Goal: Task Accomplishment & Management: Use online tool/utility

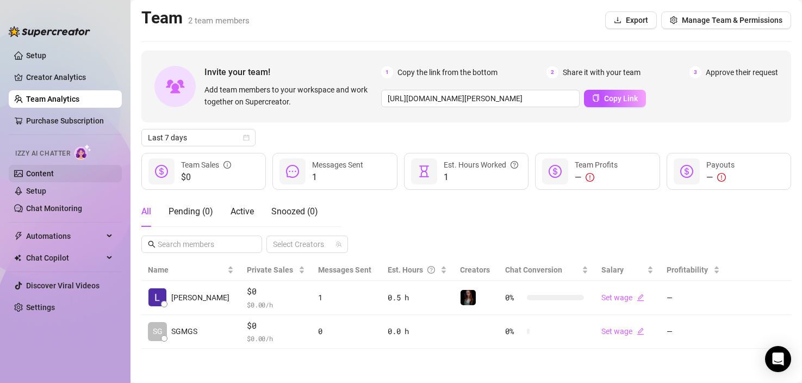
click at [54, 177] on link "Content" at bounding box center [40, 173] width 28 height 9
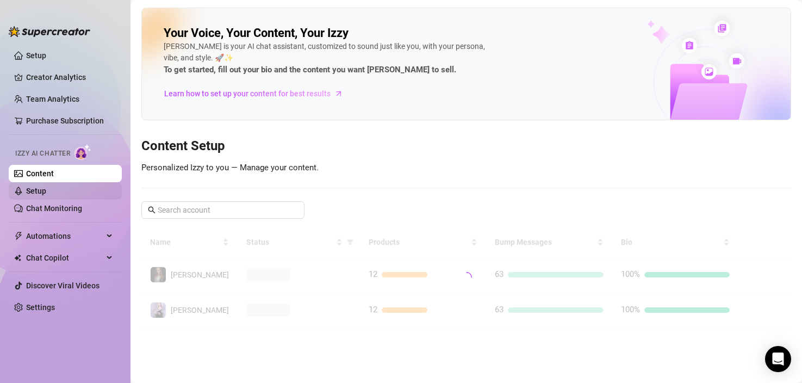
click at [46, 191] on link "Setup" at bounding box center [36, 190] width 20 height 9
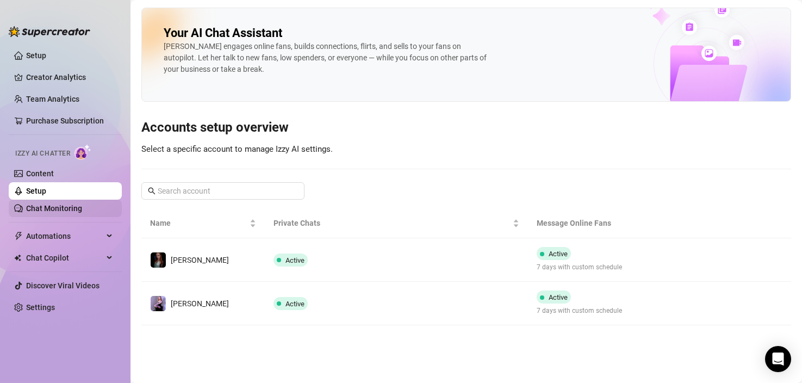
click at [49, 209] on link "Chat Monitoring" at bounding box center [54, 208] width 56 height 9
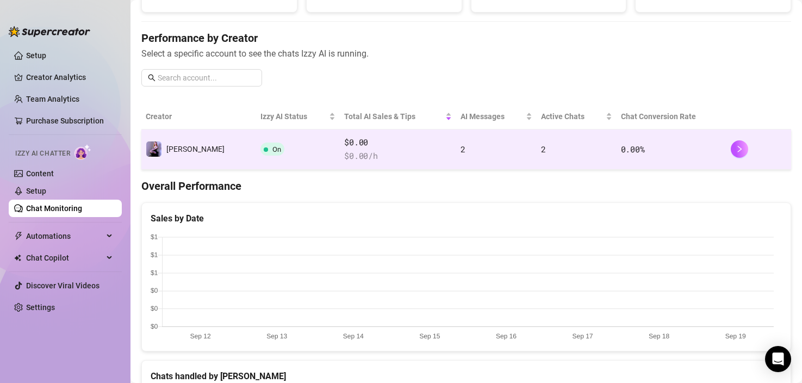
scroll to position [106, 0]
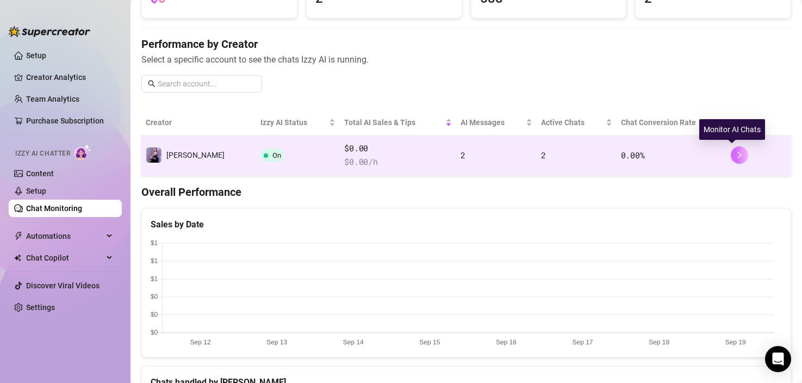
click at [730, 160] on button "button" at bounding box center [738, 154] width 17 height 17
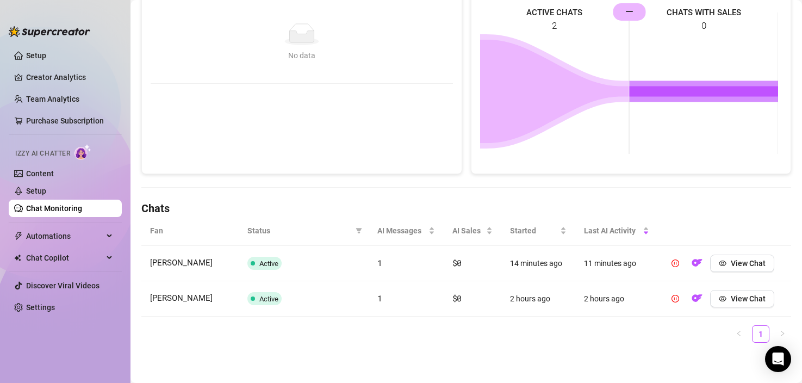
scroll to position [190, 0]
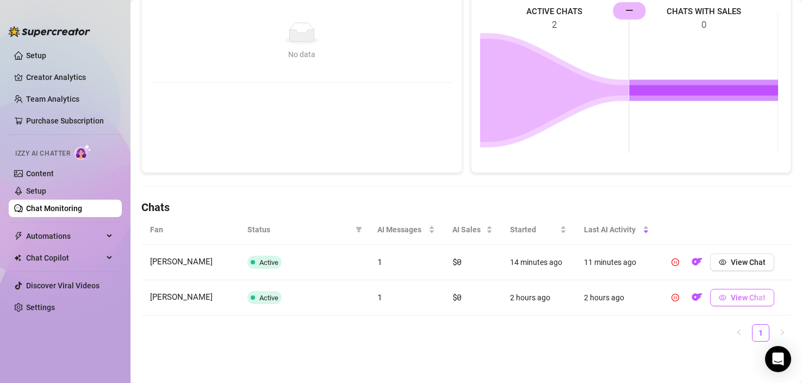
click at [730, 296] on span "View Chat" at bounding box center [747, 297] width 35 height 9
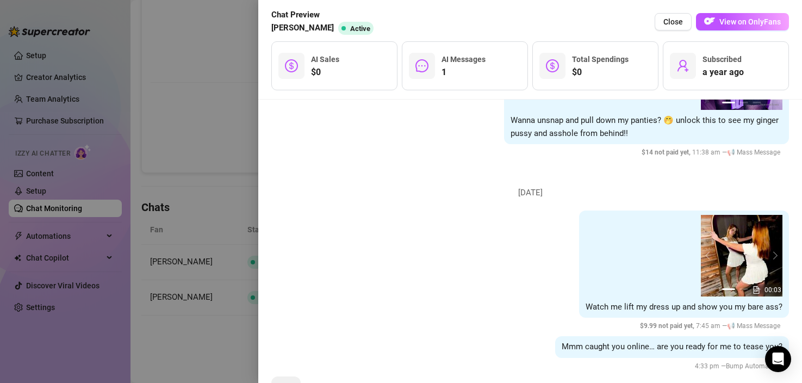
scroll to position [235, 0]
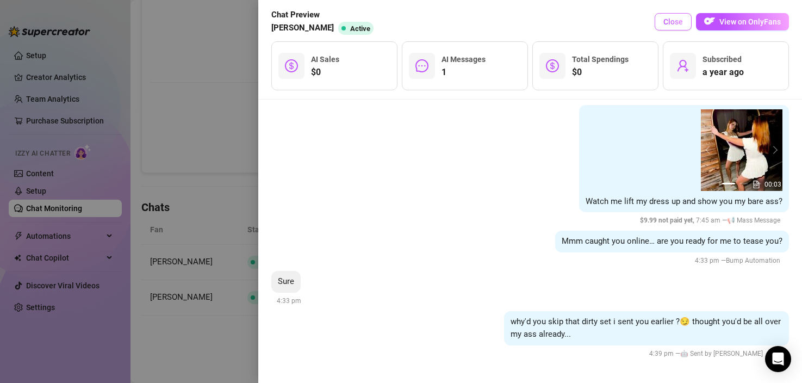
click at [677, 18] on span "Close" at bounding box center [673, 21] width 20 height 9
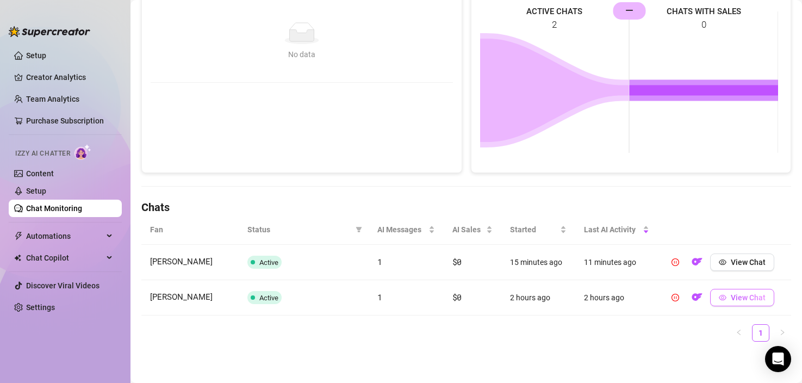
click at [723, 301] on button "View Chat" at bounding box center [742, 297] width 64 height 17
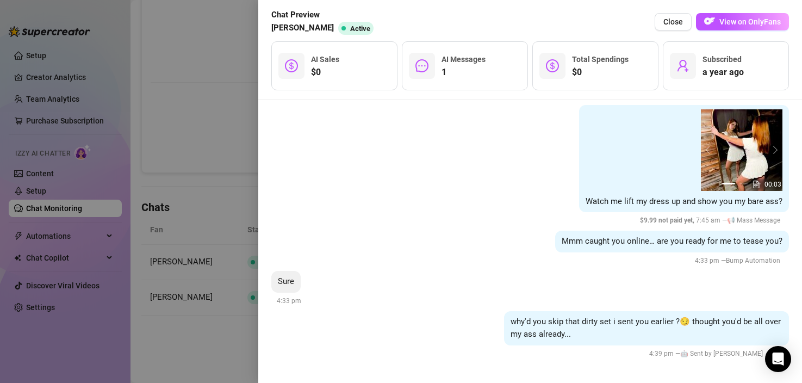
scroll to position [235, 0]
click at [220, 91] on div at bounding box center [401, 191] width 802 height 383
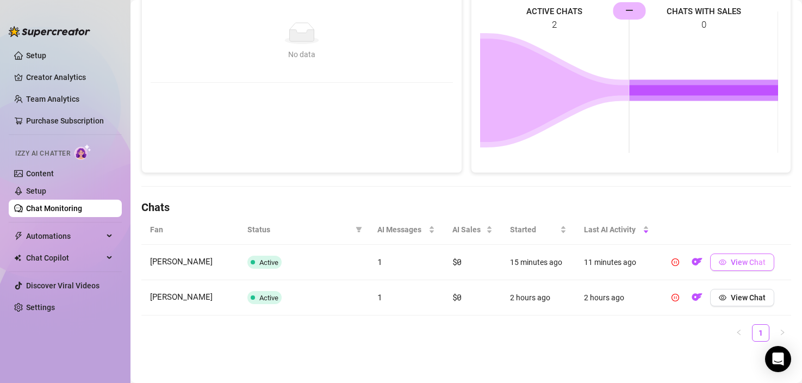
click at [741, 268] on button "View Chat" at bounding box center [742, 261] width 64 height 17
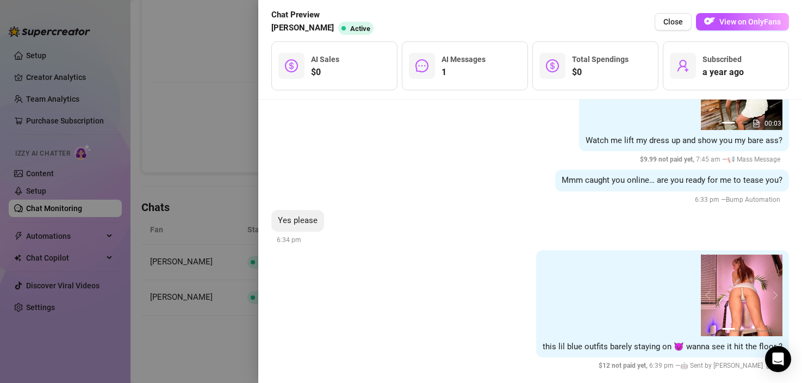
scroll to position [308, 0]
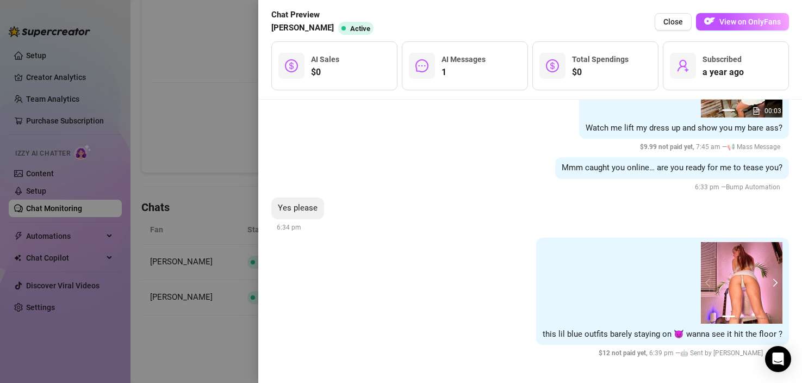
click at [769, 284] on button "next" at bounding box center [773, 282] width 9 height 9
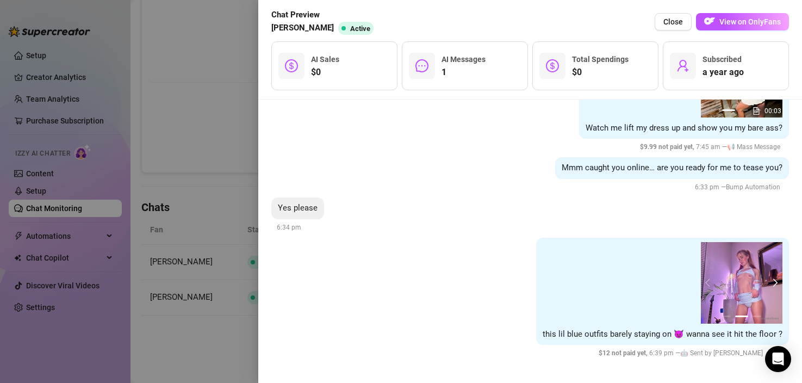
click at [769, 284] on button "next" at bounding box center [773, 282] width 9 height 9
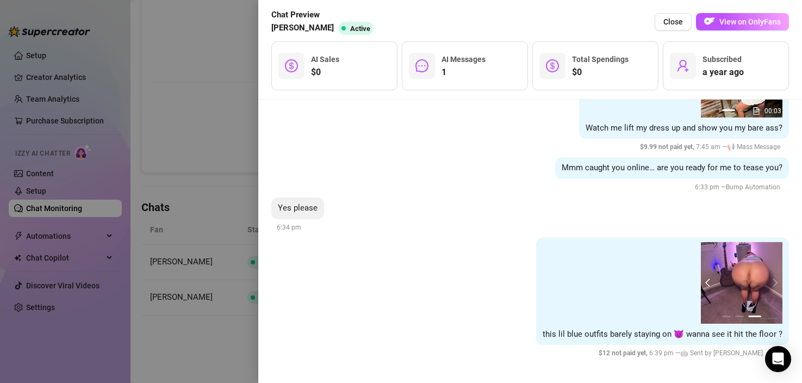
click at [705, 281] on button "prev" at bounding box center [709, 282] width 9 height 9
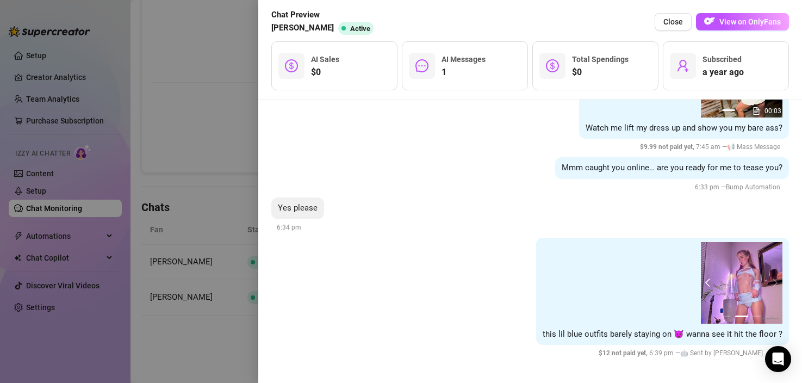
click at [705, 281] on button "prev" at bounding box center [709, 282] width 9 height 9
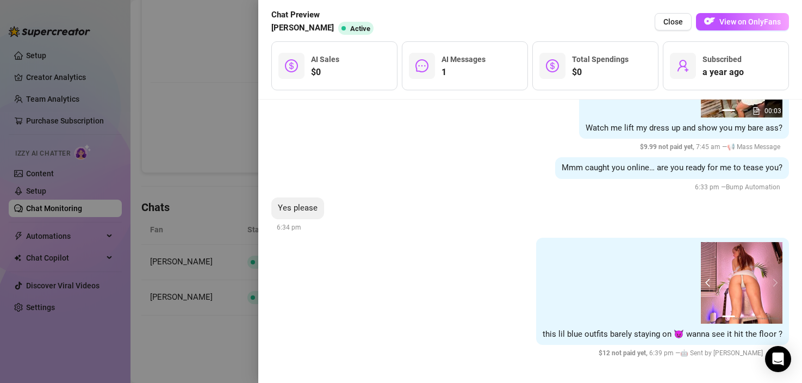
click at [705, 281] on button "prev" at bounding box center [709, 282] width 9 height 9
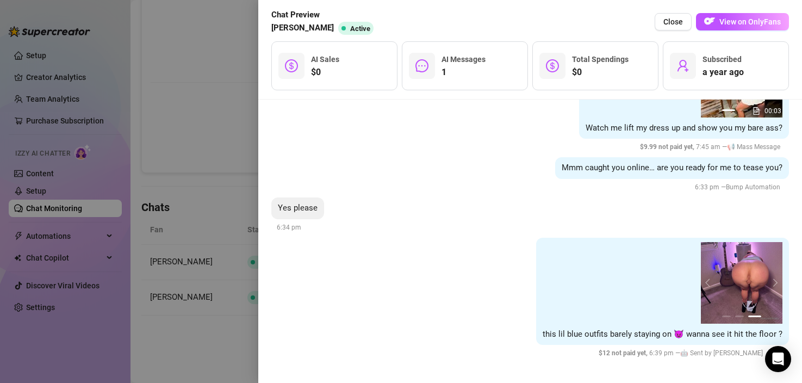
click at [571, 211] on div "Yes please 6:34 pm" at bounding box center [529, 215] width 517 height 36
click at [769, 284] on img at bounding box center [741, 283] width 82 height 82
click at [769, 282] on button "next" at bounding box center [773, 282] width 9 height 9
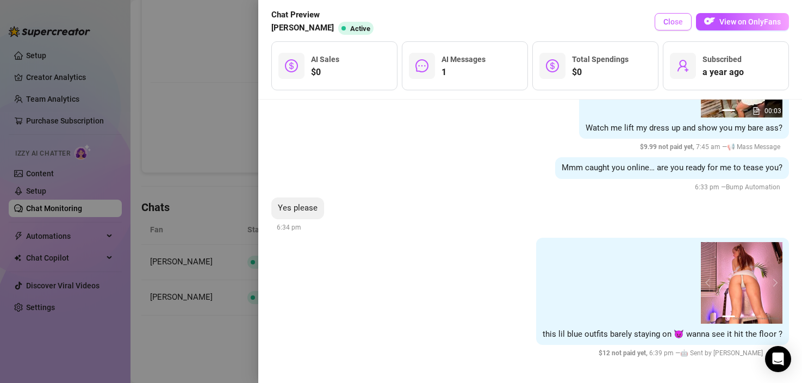
click at [666, 24] on span "Close" at bounding box center [673, 21] width 20 height 9
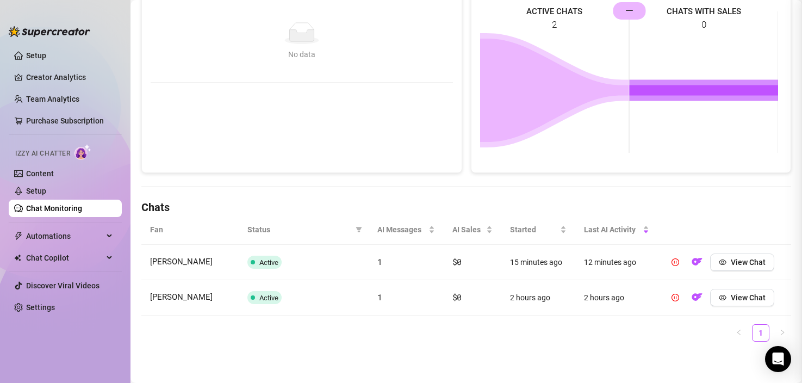
scroll to position [0, 0]
click at [722, 293] on button "View Chat" at bounding box center [742, 297] width 64 height 17
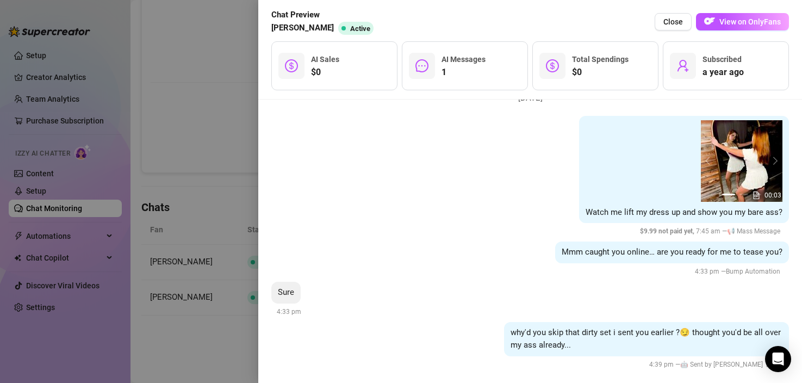
scroll to position [235, 0]
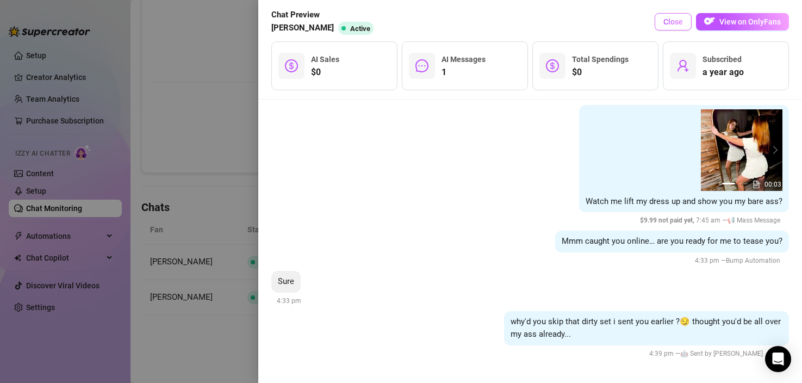
click at [673, 28] on button "Close" at bounding box center [672, 21] width 37 height 17
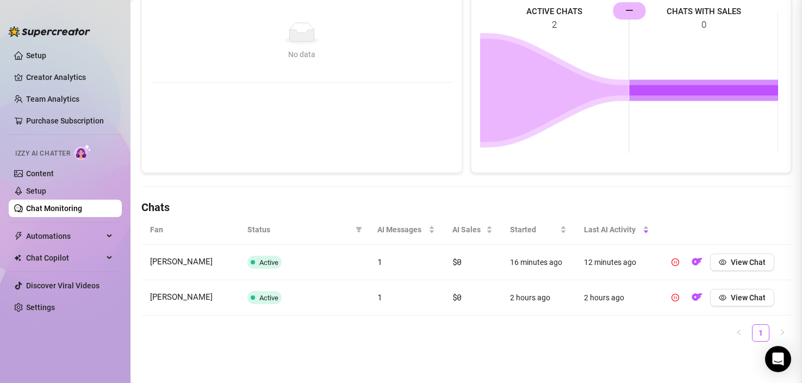
scroll to position [0, 0]
click at [748, 261] on span "View Chat" at bounding box center [747, 262] width 35 height 9
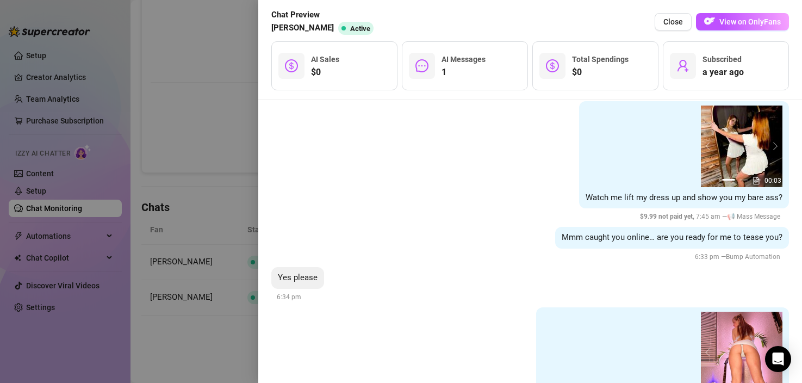
scroll to position [308, 0]
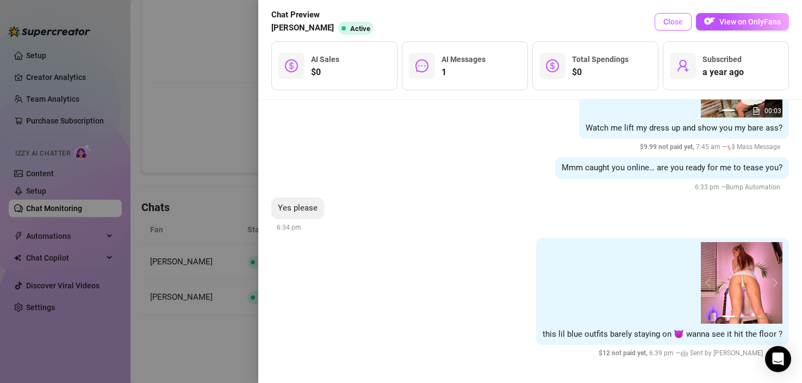
click at [669, 24] on span "Close" at bounding box center [673, 21] width 20 height 9
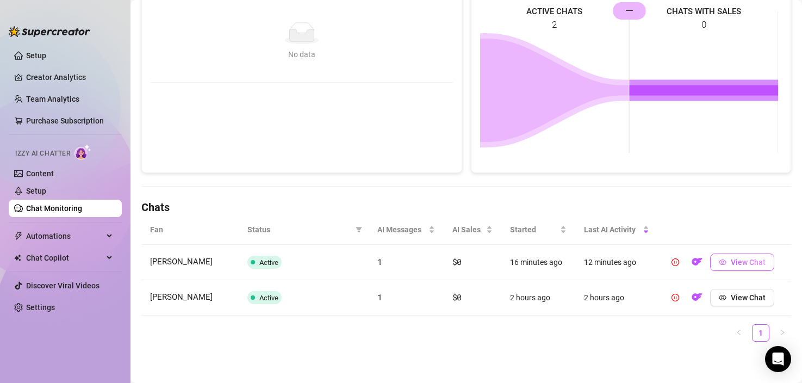
click at [718, 258] on icon "eye" at bounding box center [722, 262] width 8 height 8
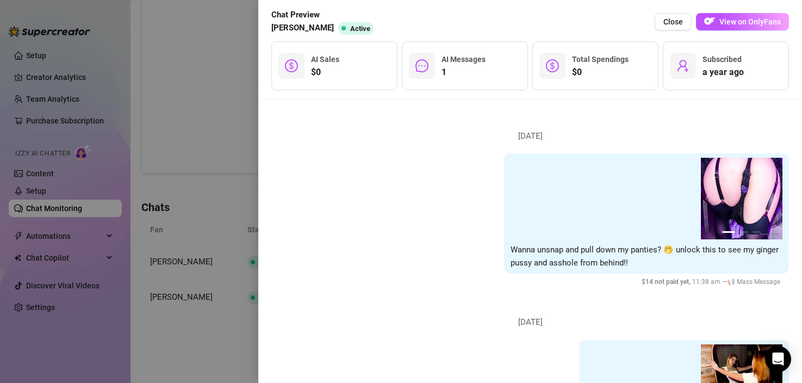
scroll to position [308, 0]
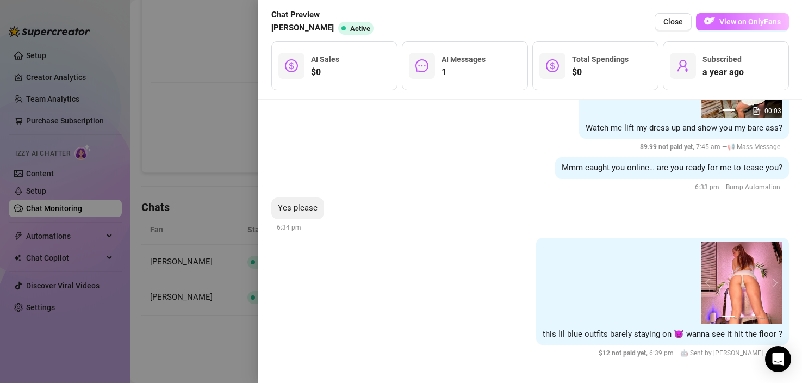
click at [741, 20] on span "View on OnlyFans" at bounding box center [749, 21] width 61 height 9
click at [677, 28] on button "Close" at bounding box center [672, 21] width 37 height 17
